Goal: Information Seeking & Learning: Check status

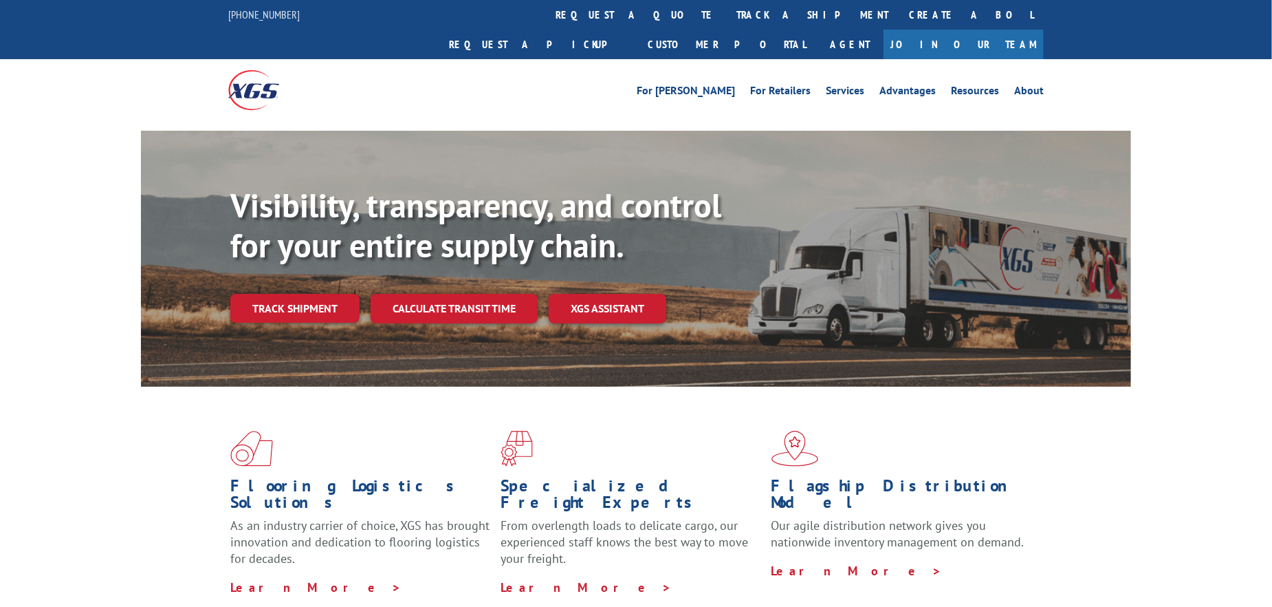
click at [286, 294] on link "Track shipment" at bounding box center [294, 308] width 129 height 29
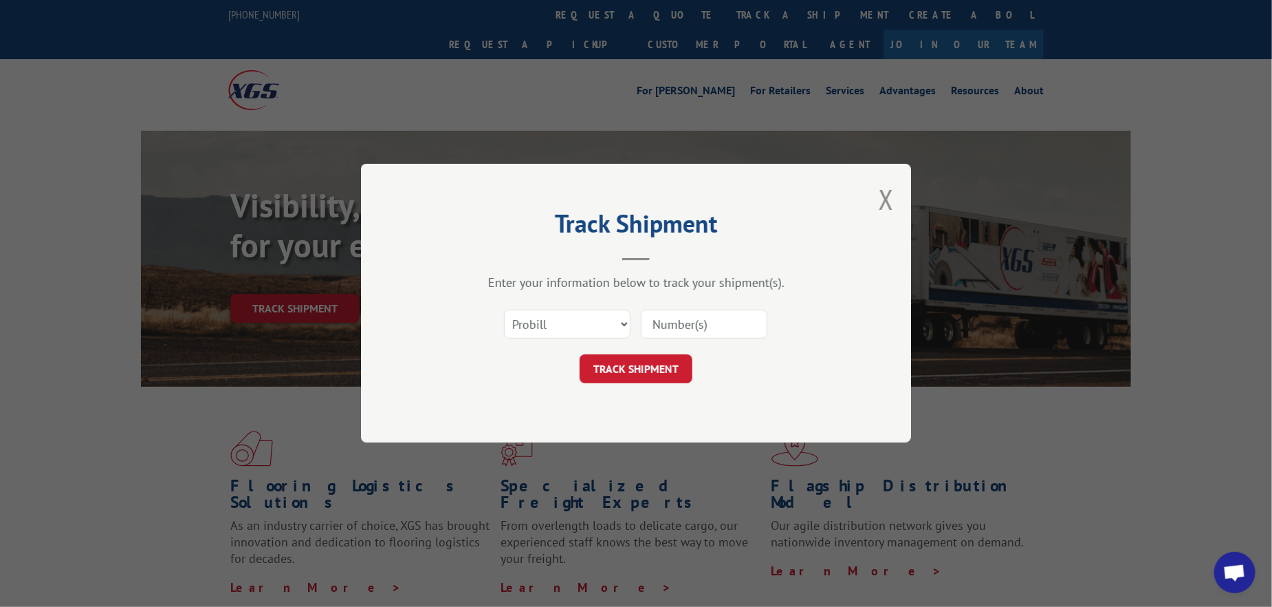
click at [665, 335] on input at bounding box center [704, 324] width 127 height 29
paste input "297017718"
type input "297017718"
click at [584, 321] on select "Select category... Probill BOL PO" at bounding box center [567, 324] width 127 height 29
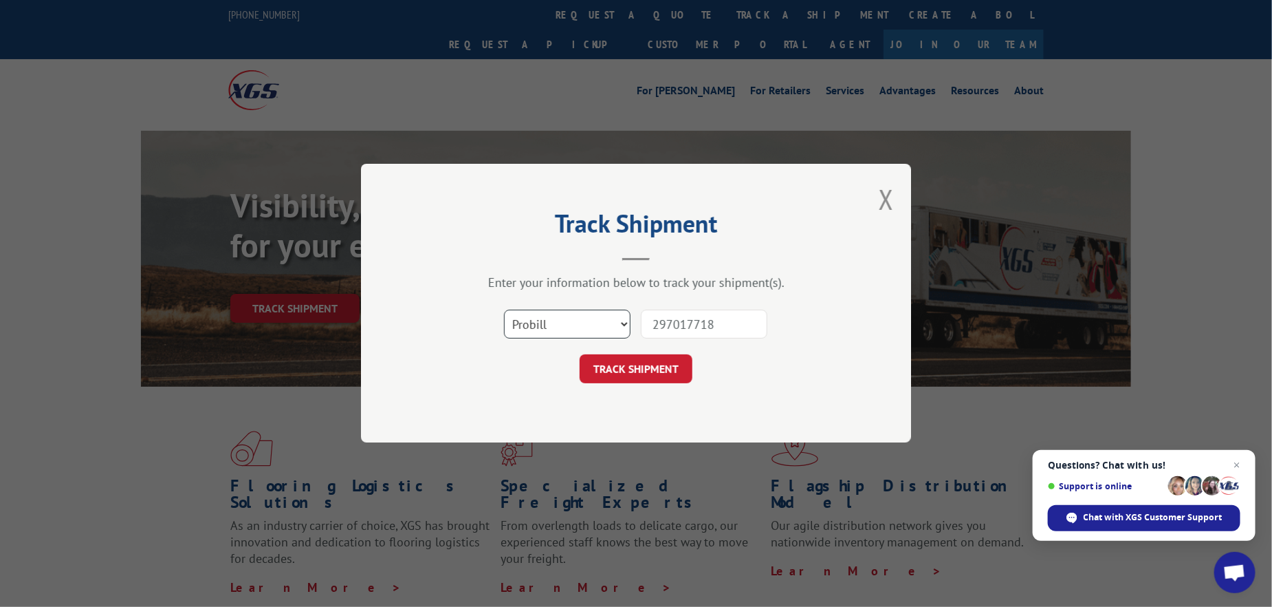
select select "po"
click at [504, 310] on select "Select category... Probill BOL PO" at bounding box center [567, 324] width 127 height 29
click at [647, 379] on button "TRACK SHIPMENT" at bounding box center [636, 369] width 113 height 29
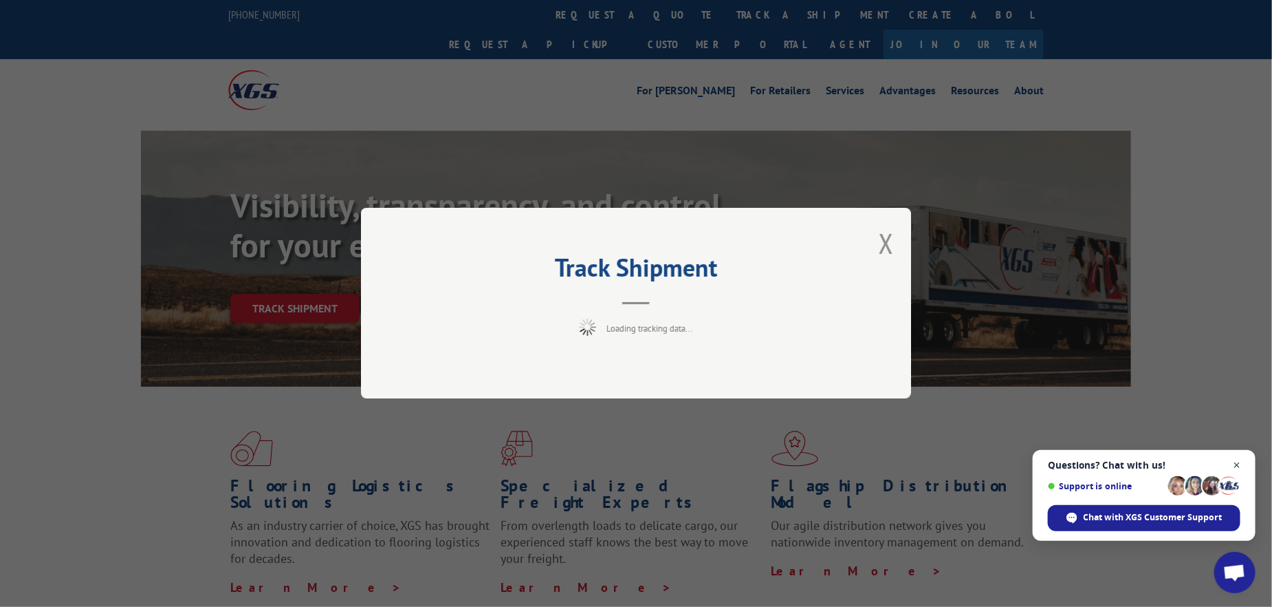
click at [1237, 459] on span "Close chat" at bounding box center [1237, 465] width 17 height 17
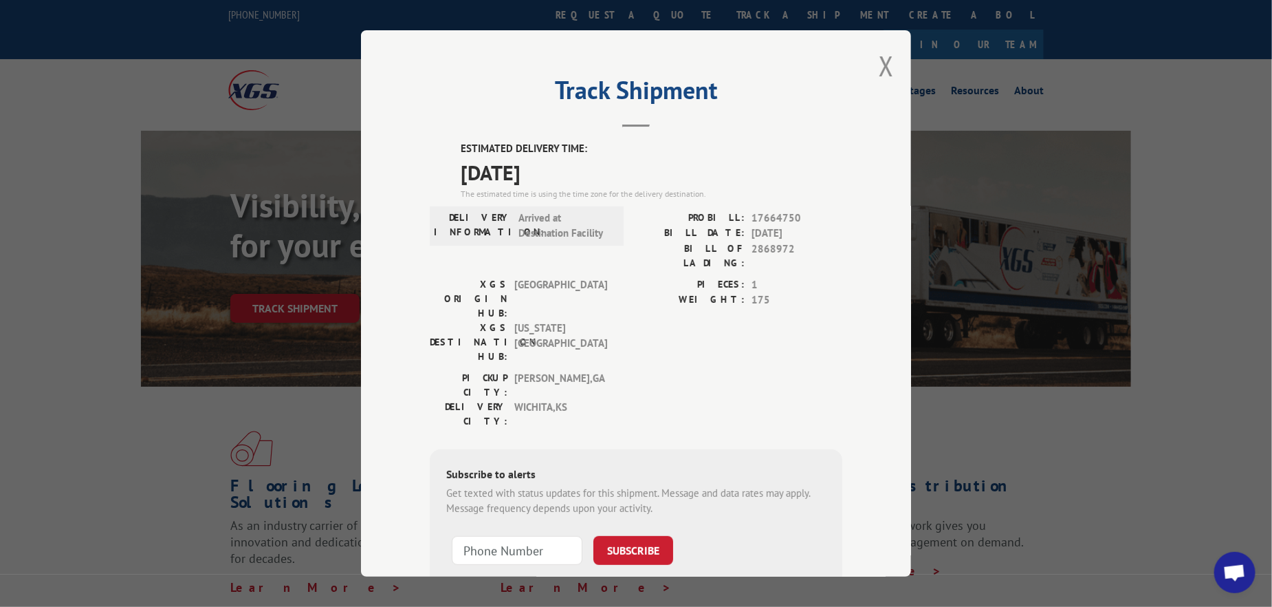
drag, startPoint x: 561, startPoint y: 166, endPoint x: 486, endPoint y: 169, distance: 75.0
click at [431, 169] on div "ESTIMATED DELIVERY TIME: [DATE] The estimated time is using the time zone for t…" at bounding box center [636, 388] width 413 height 495
copy span "[DATE]"
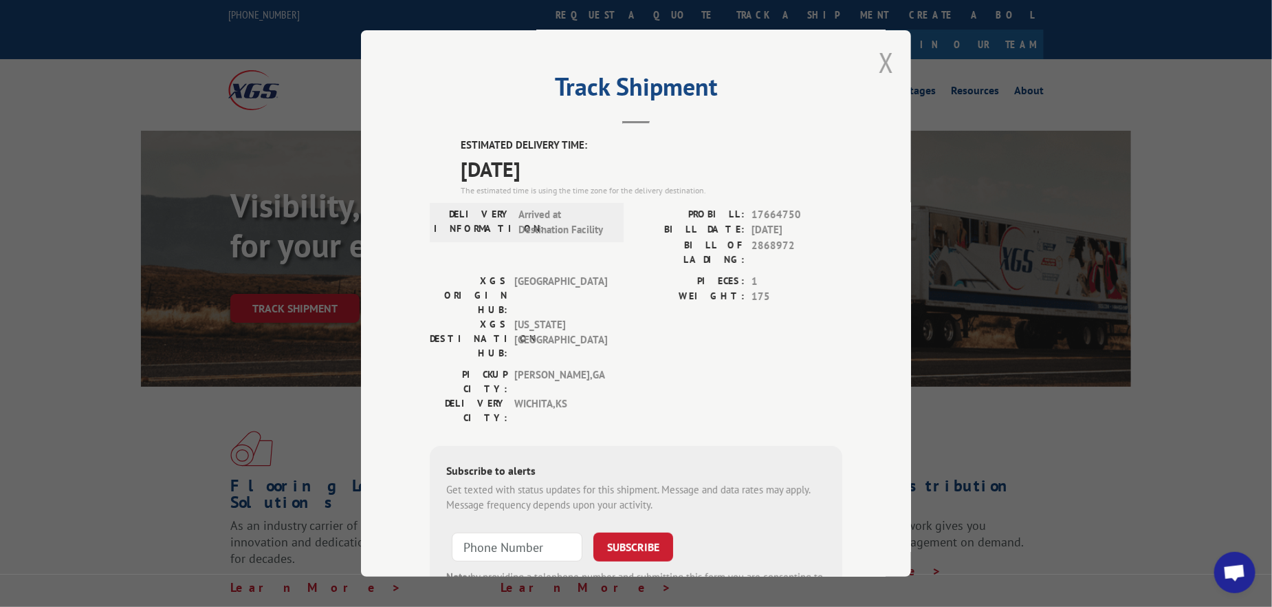
click at [885, 71] on button "Close modal" at bounding box center [886, 62] width 15 height 36
